Goal: Transaction & Acquisition: Book appointment/travel/reservation

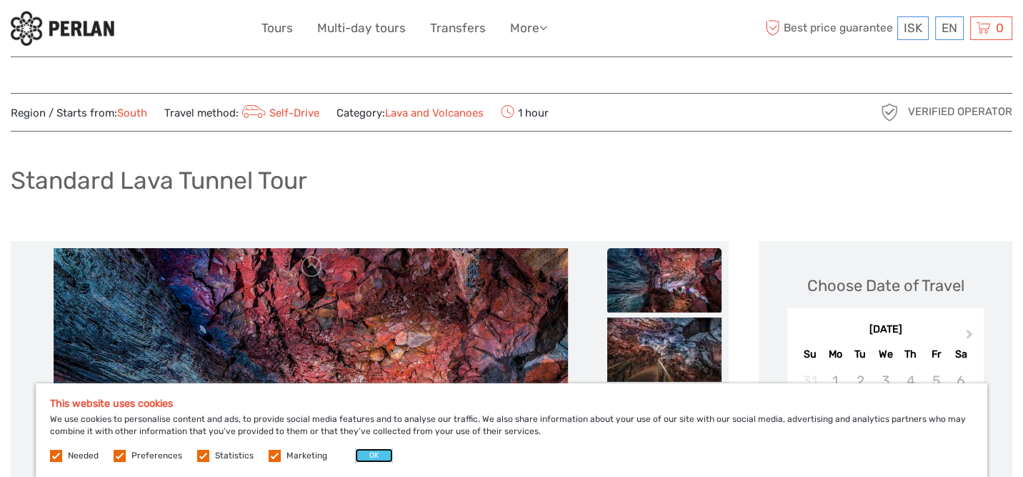
click at [372, 458] on button "OK" at bounding box center [374, 455] width 38 height 14
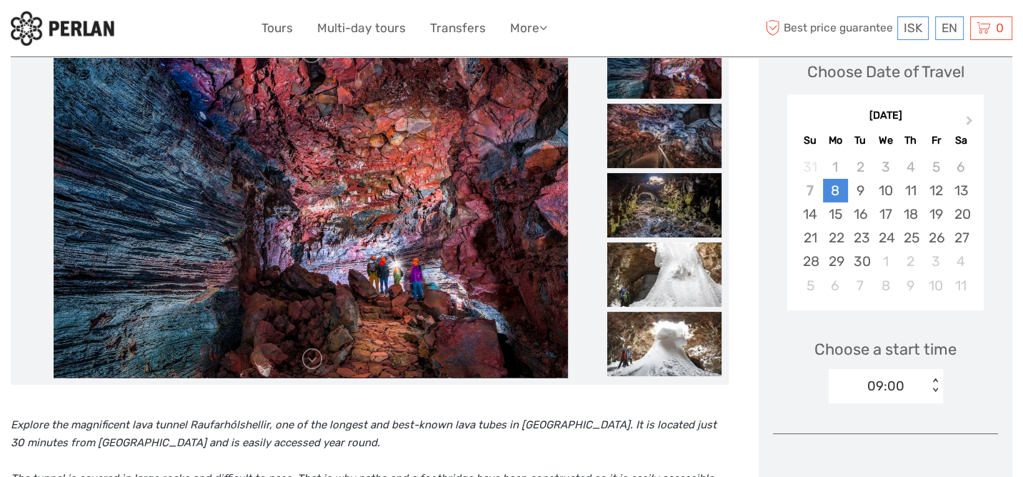
scroll to position [214, 0]
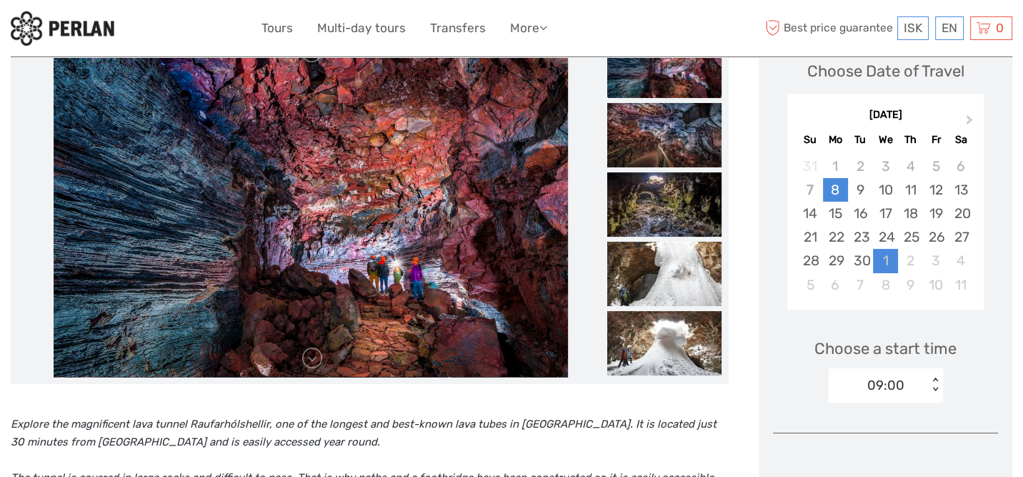
click at [885, 257] on div "1" at bounding box center [885, 261] width 25 height 24
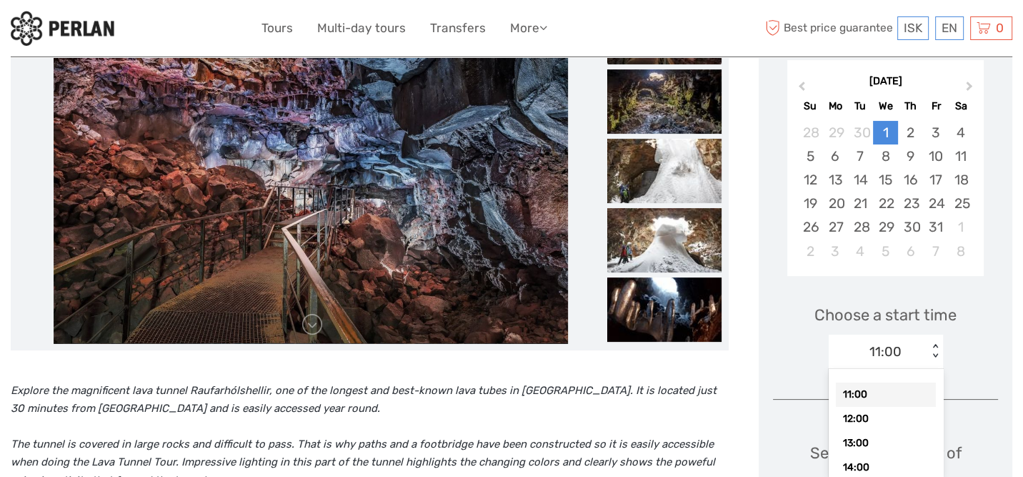
click at [932, 369] on div "option 11:00 selected, 1 of 7. 7 results available. Use Up and Down to choose o…" at bounding box center [886, 351] width 114 height 34
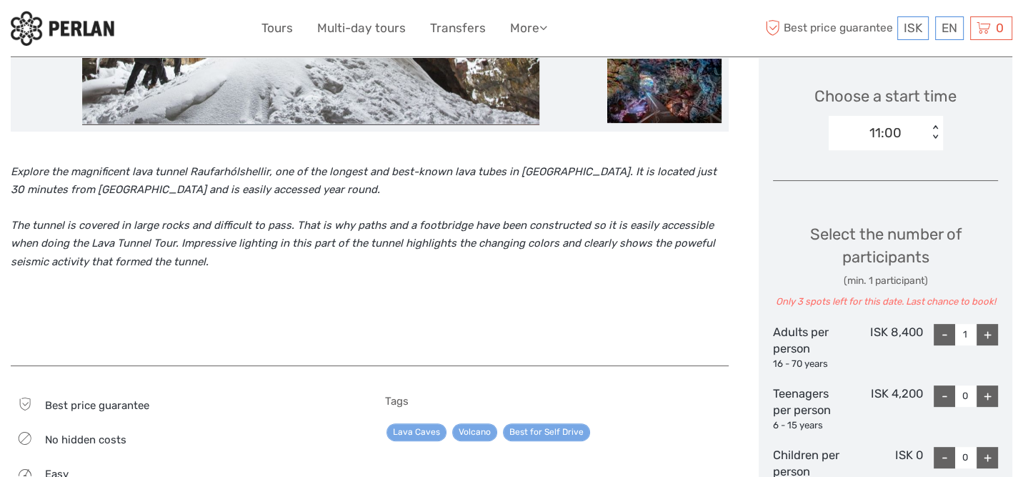
scroll to position [538, 0]
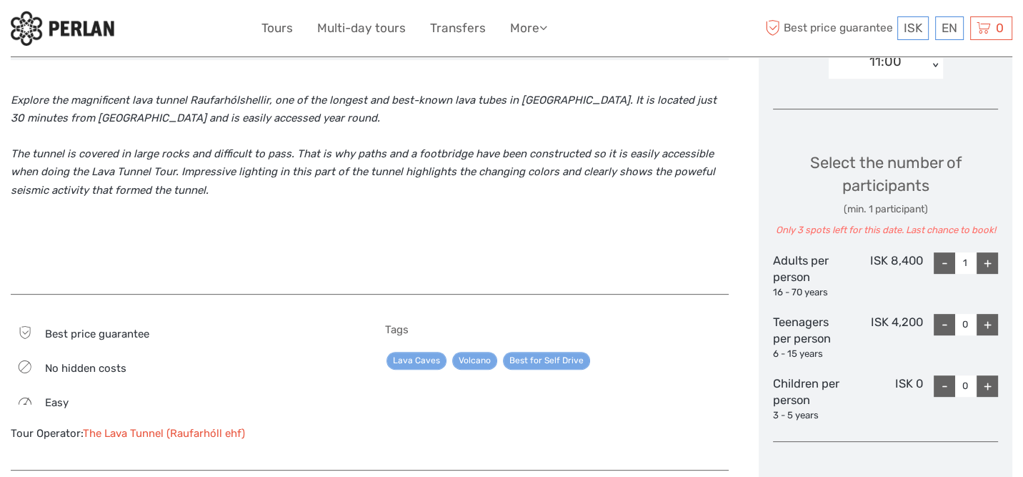
click at [989, 259] on div "+" at bounding box center [987, 262] width 21 height 21
type input "3"
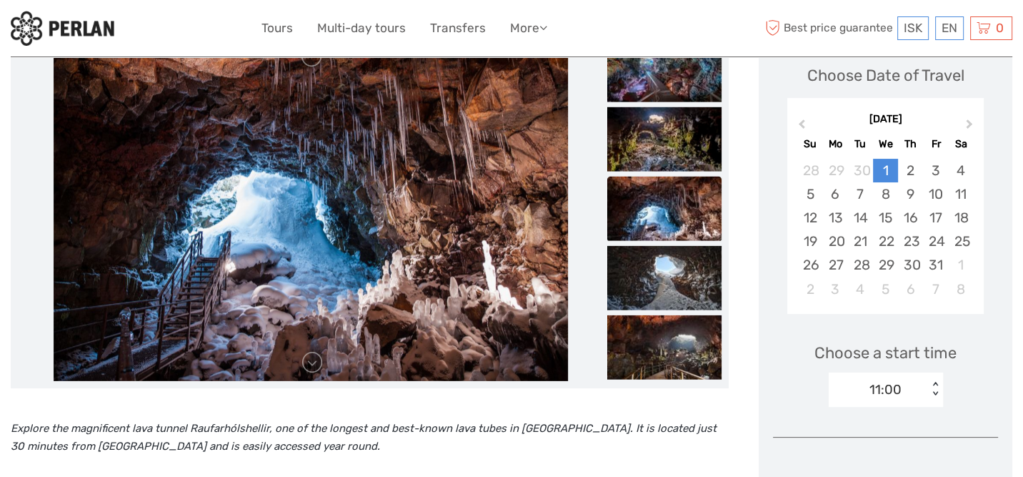
scroll to position [146, 0]
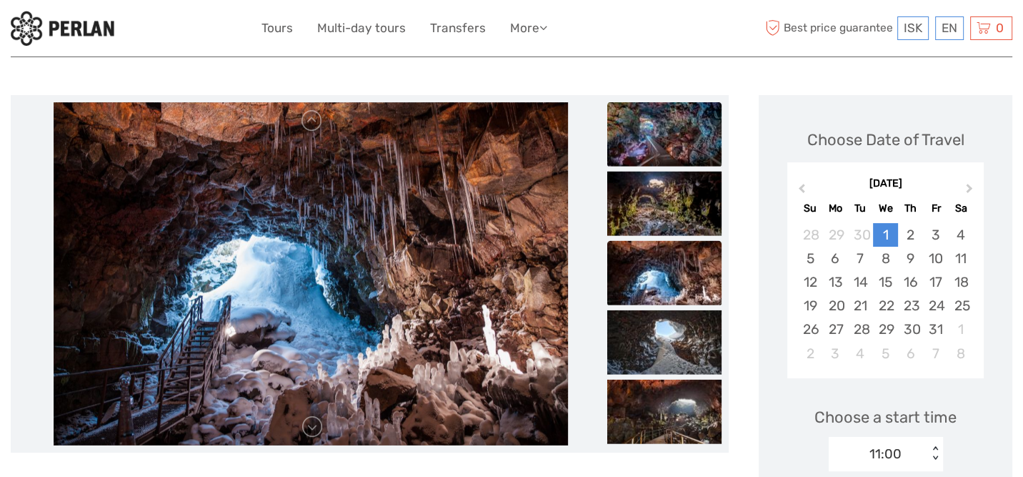
click at [675, 135] on img at bounding box center [664, 133] width 114 height 64
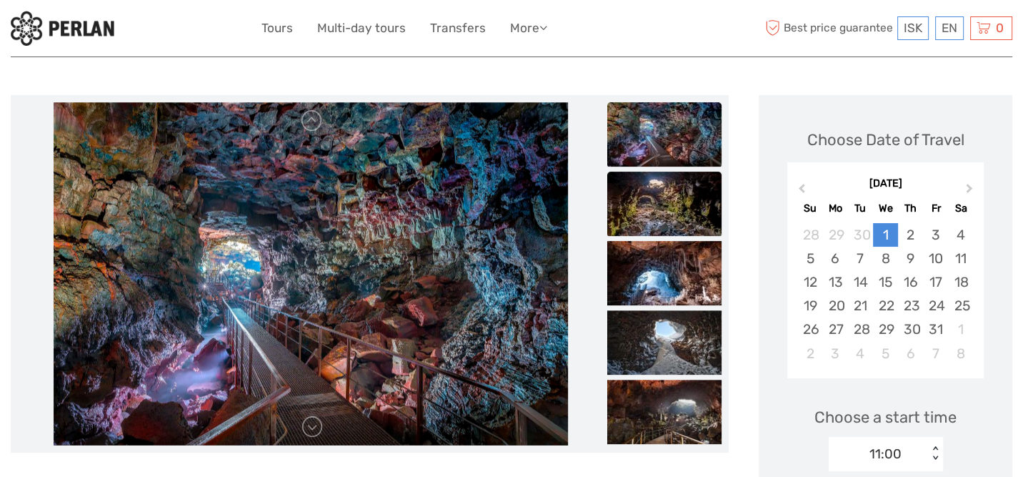
click at [668, 216] on img at bounding box center [664, 203] width 114 height 64
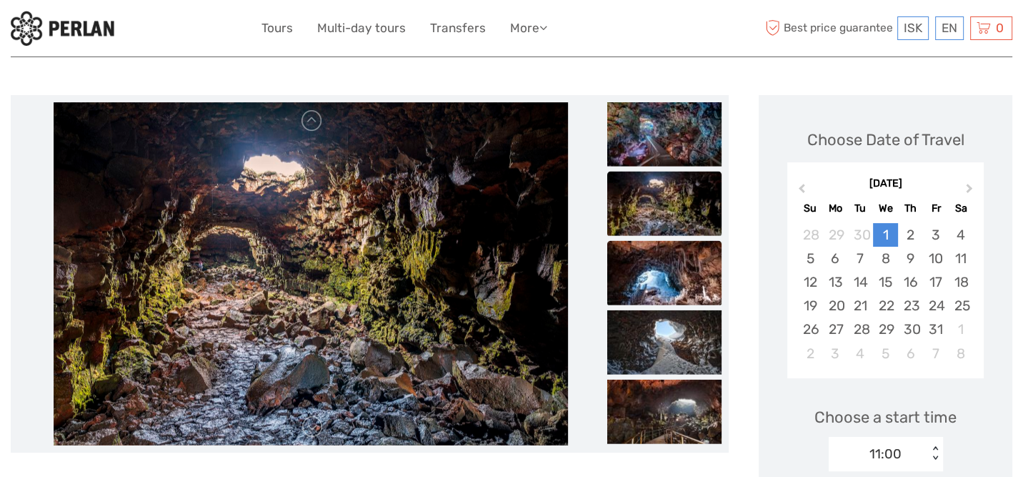
click at [668, 259] on img at bounding box center [664, 272] width 114 height 64
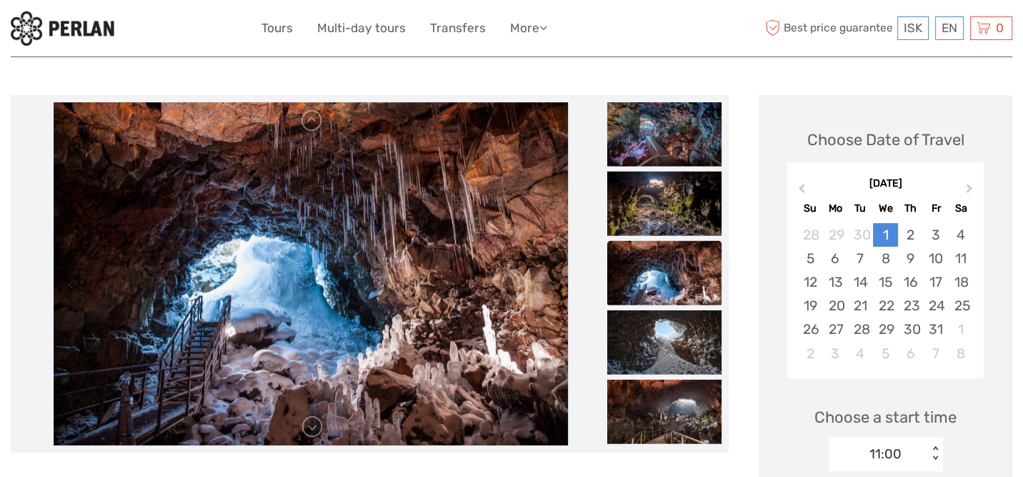
click at [664, 293] on img at bounding box center [664, 272] width 114 height 64
click at [642, 331] on img at bounding box center [664, 341] width 114 height 64
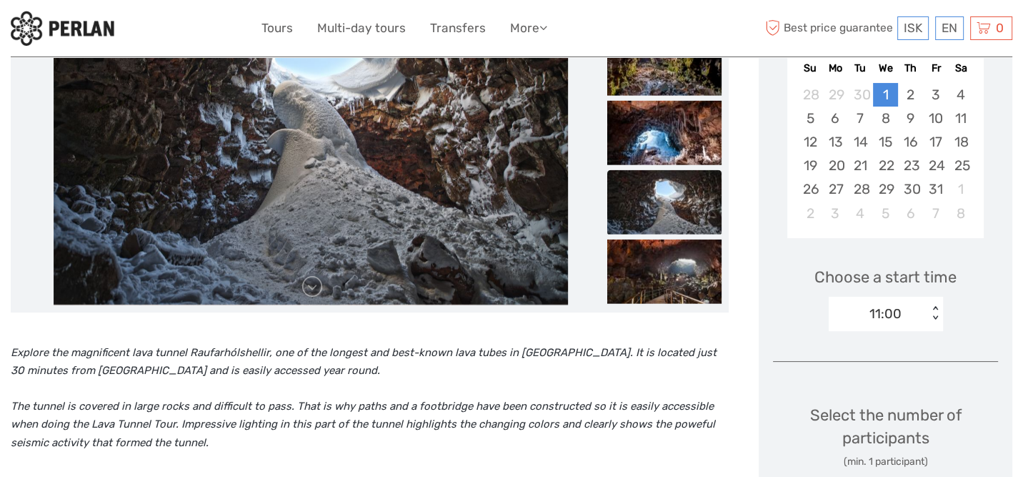
scroll to position [289, 0]
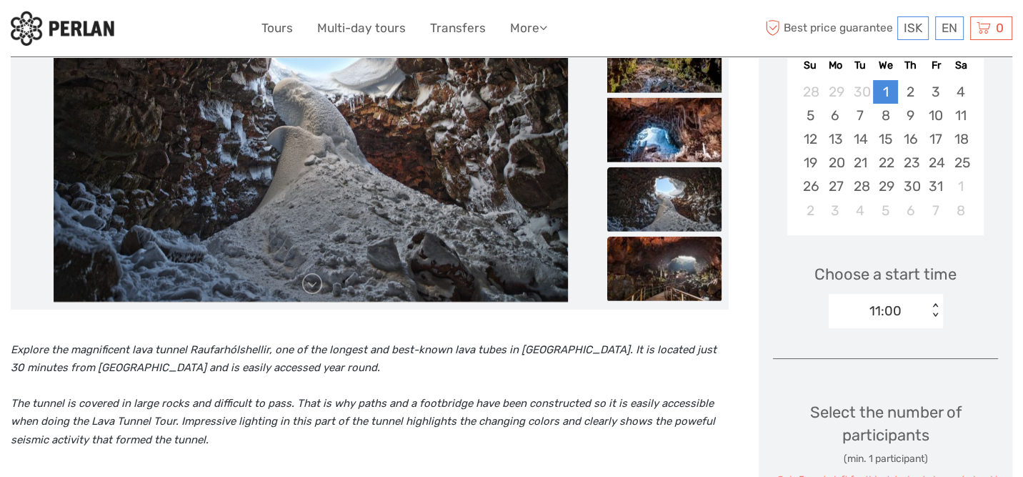
click at [647, 289] on img at bounding box center [664, 268] width 114 height 64
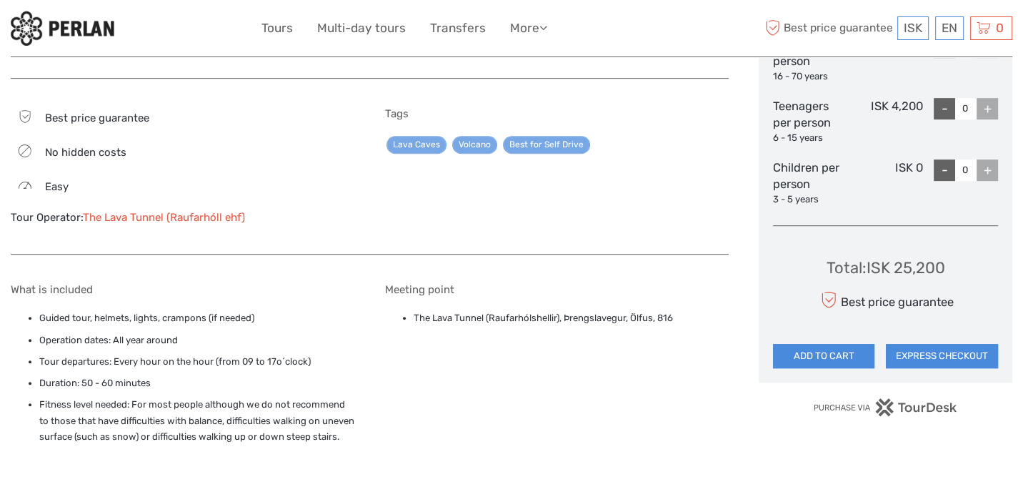
scroll to position [714, 0]
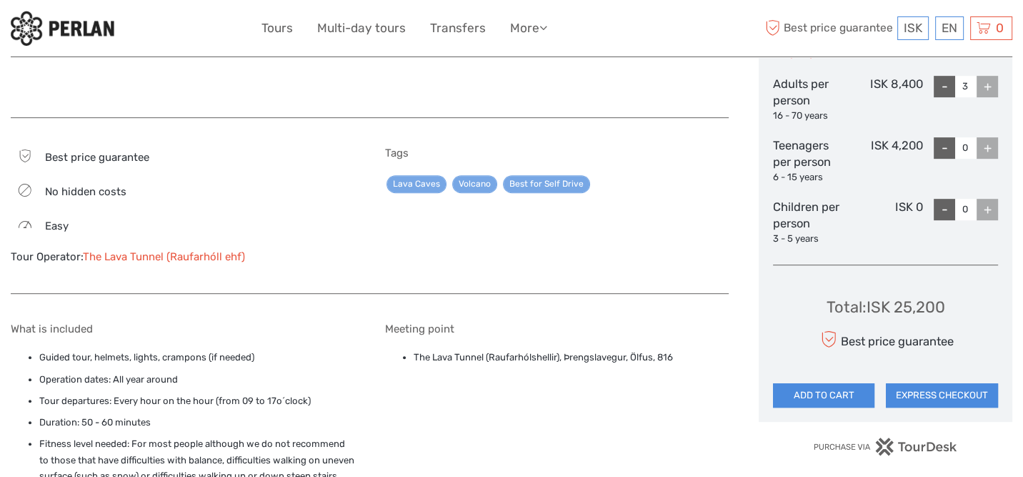
click at [167, 254] on link "The Lava Tunnel (Raufarhóll ehf)" at bounding box center [164, 256] width 162 height 13
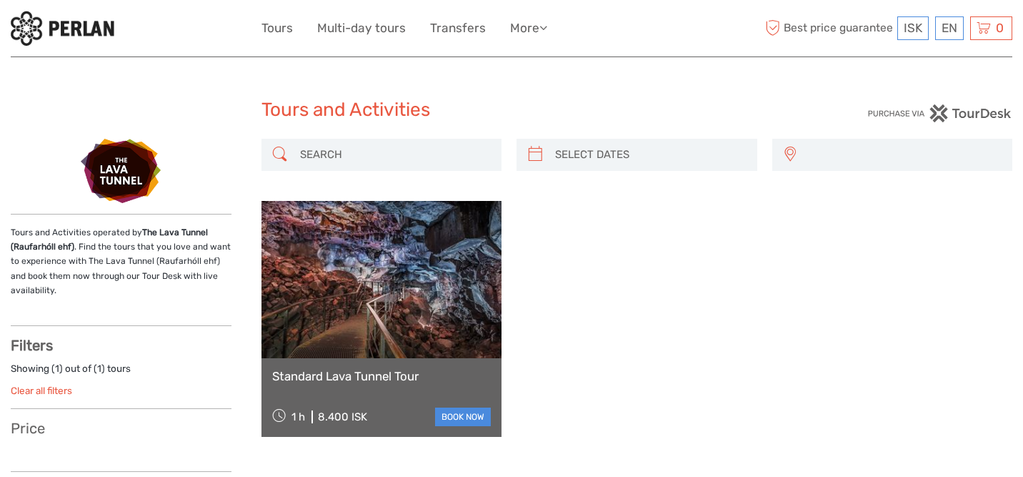
select select
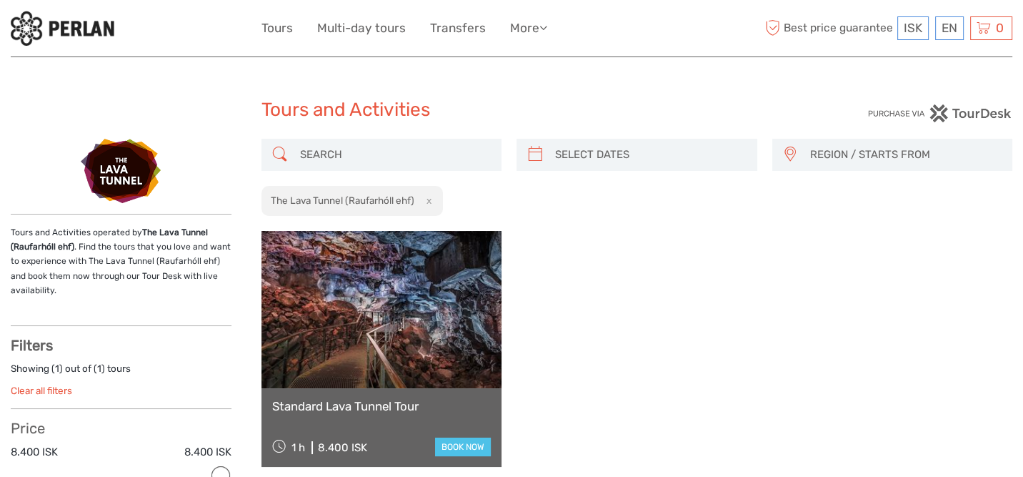
click at [450, 444] on link "book now" at bounding box center [463, 446] width 56 height 19
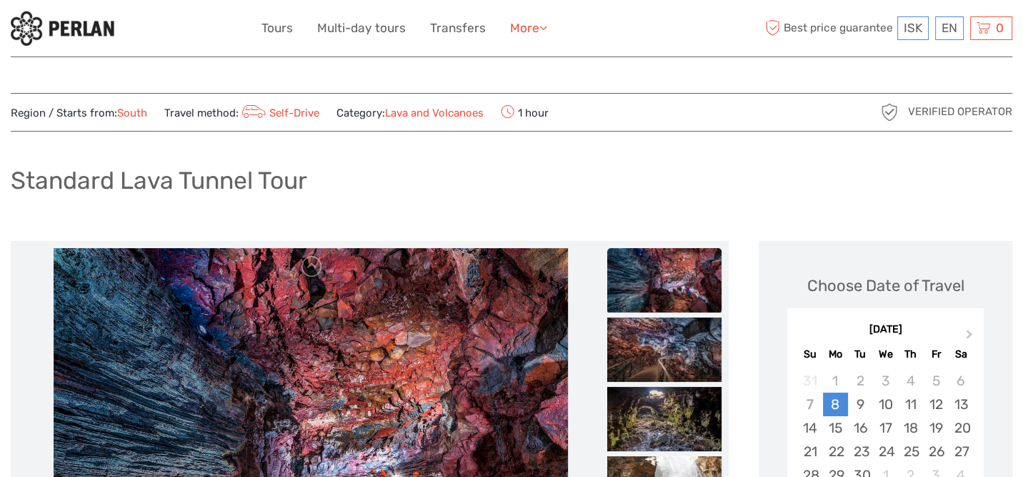
click at [542, 27] on icon at bounding box center [543, 27] width 8 height 12
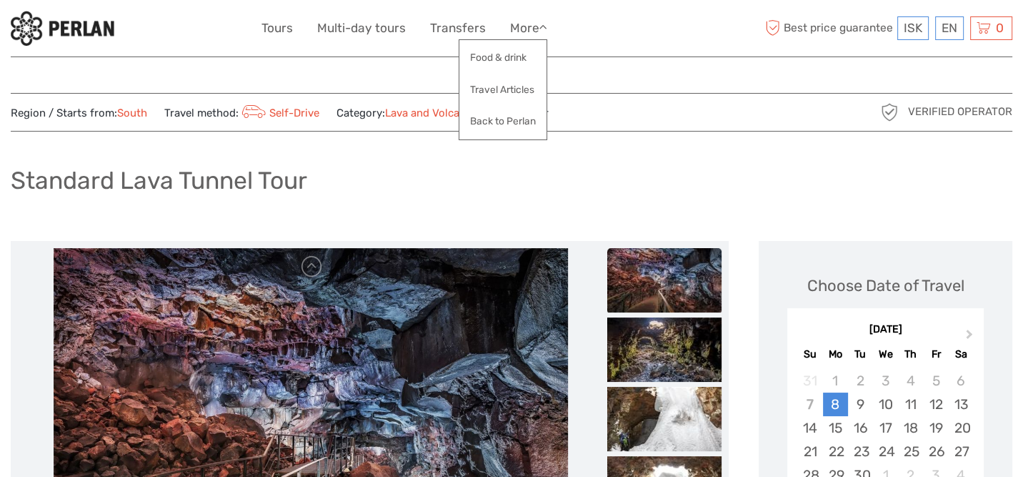
click at [666, 29] on div "ISK ISK € $ £ EN English Español Deutsch Tours Multi-day tours Transfers More F…" at bounding box center [512, 28] width 501 height 35
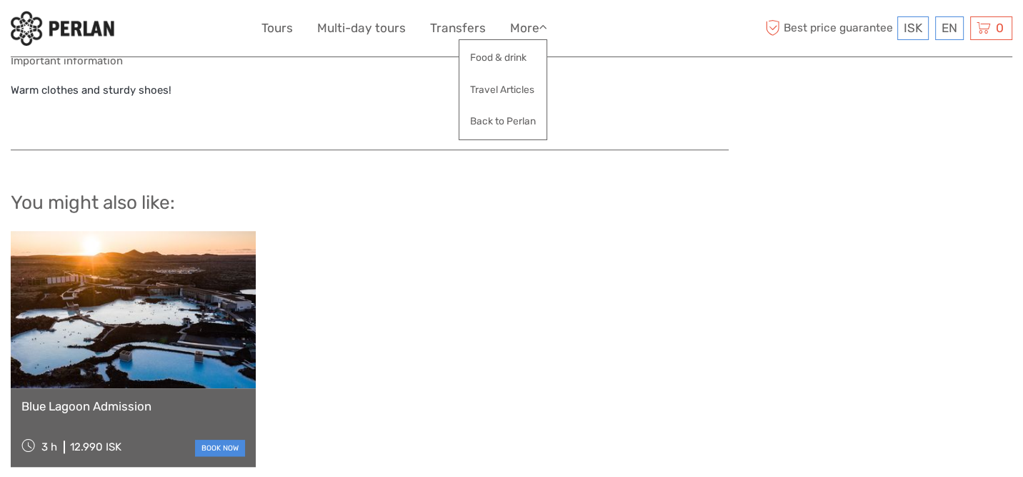
scroll to position [1160, 0]
